Goal: Task Accomplishment & Management: Manage account settings

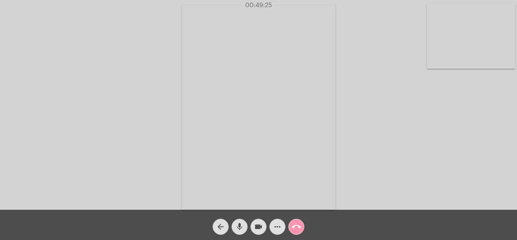
click at [296, 223] on span "call_end" at bounding box center [296, 227] width 9 height 15
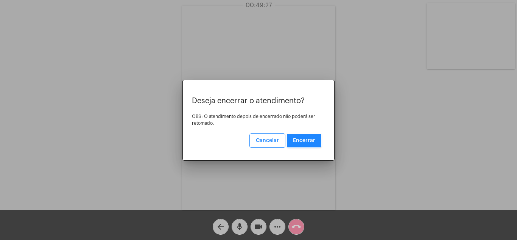
click at [306, 138] on span "Encerrar" at bounding box center [304, 140] width 22 height 5
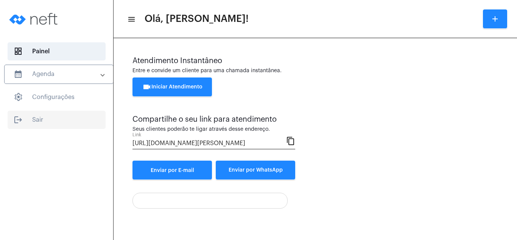
click at [33, 118] on span "logout Sair" at bounding box center [57, 120] width 98 height 18
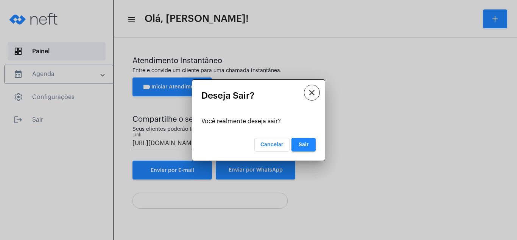
click at [305, 143] on span "Sair" at bounding box center [304, 144] width 10 height 5
